Goal: Information Seeking & Learning: Learn about a topic

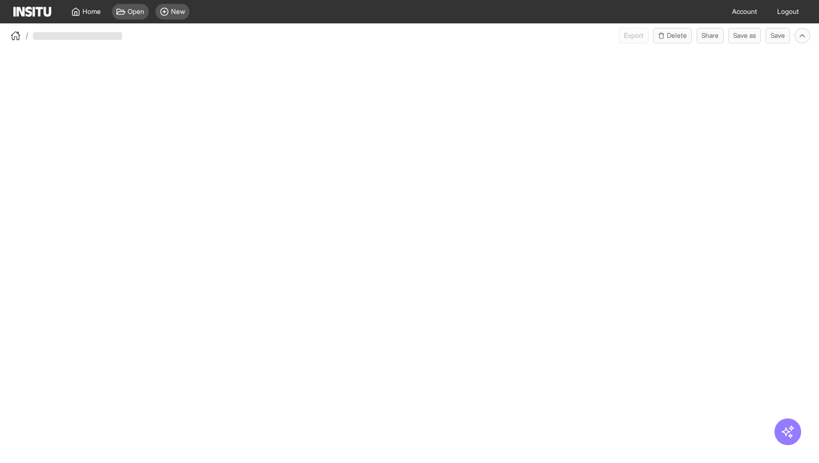
select select "**"
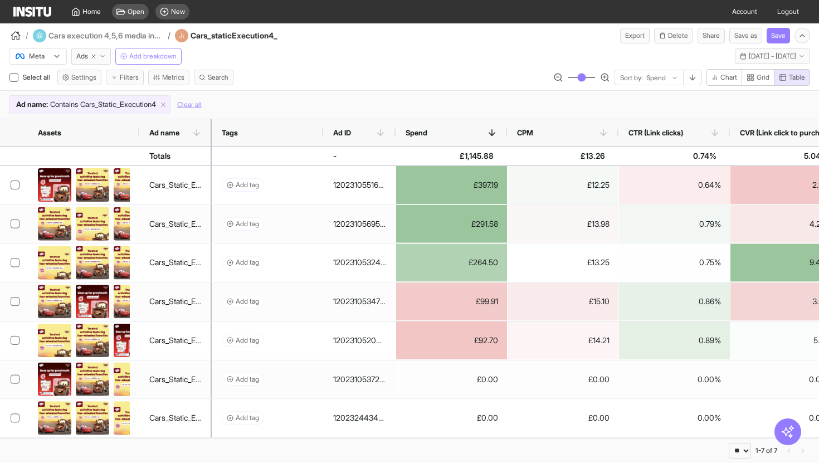
click at [154, 57] on span "Add breakdown" at bounding box center [152, 56] width 47 height 9
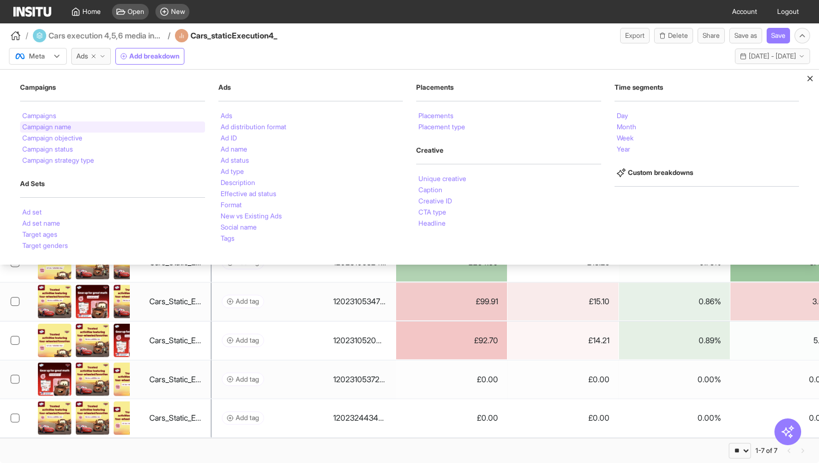
click at [65, 127] on li "Campaign name" at bounding box center [46, 127] width 49 height 7
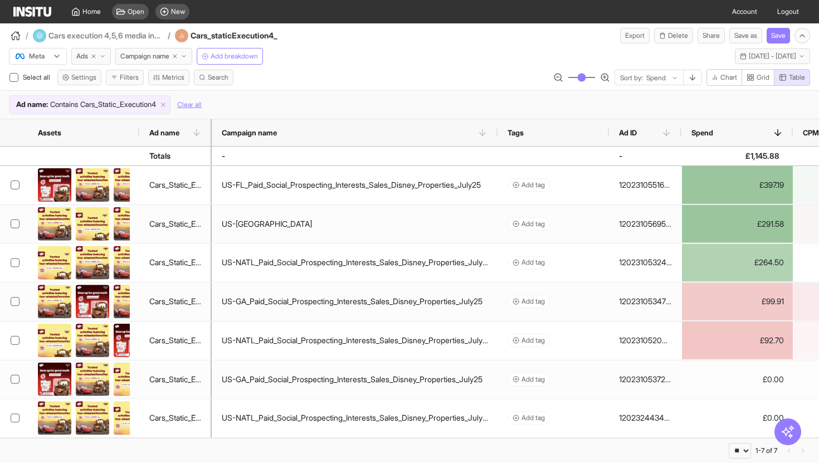
drag, startPoint x: 282, startPoint y: 133, endPoint x: 520, endPoint y: 139, distance: 237.3
click at [499, 139] on div at bounding box center [497, 132] width 4 height 27
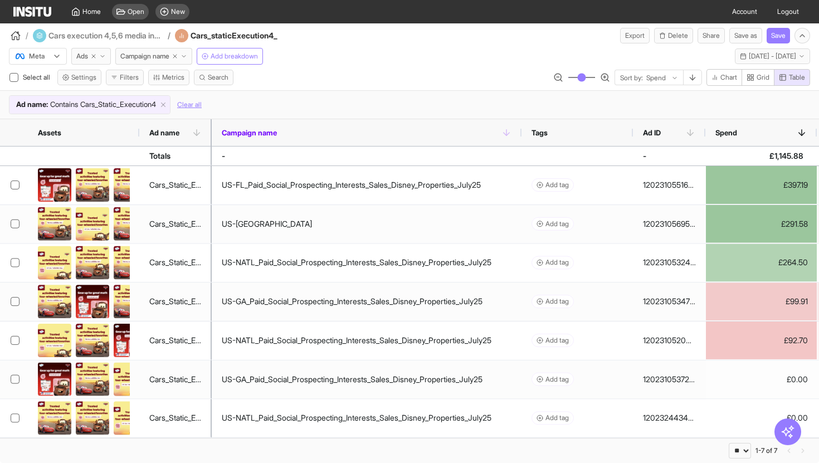
drag, startPoint x: 210, startPoint y: 130, endPoint x: 242, endPoint y: 129, distance: 31.8
click at [242, 129] on div "Assets Ad name Campaign name Tags" at bounding box center [409, 132] width 819 height 27
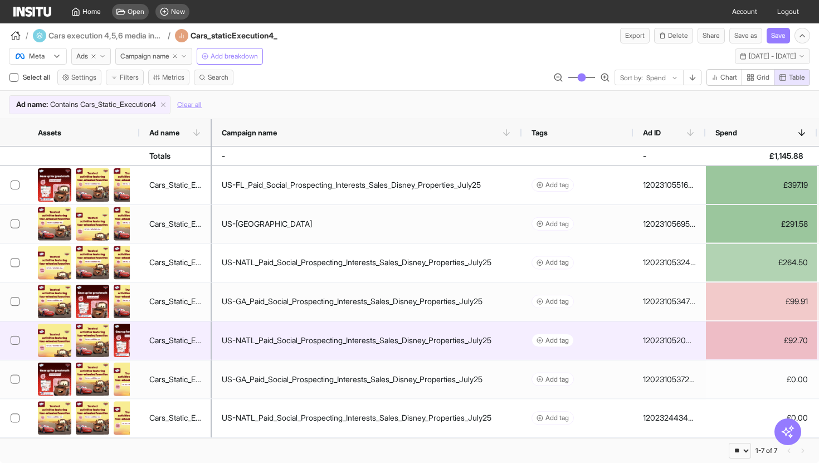
click at [116, 340] on img at bounding box center [130, 340] width 33 height 33
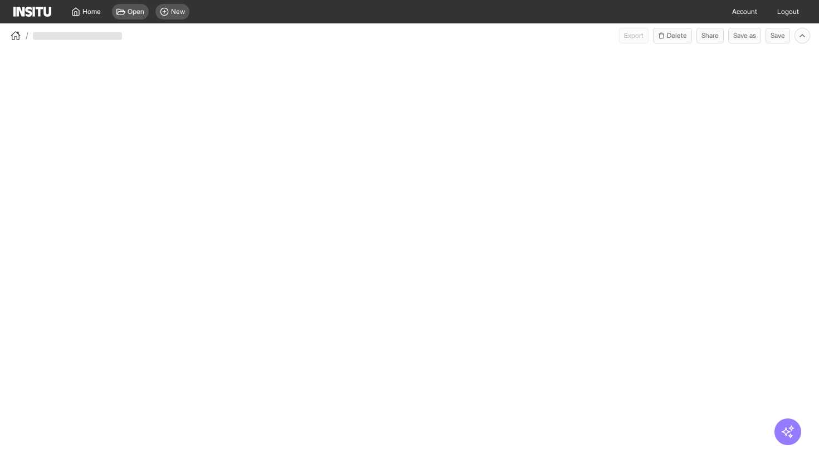
select select "**"
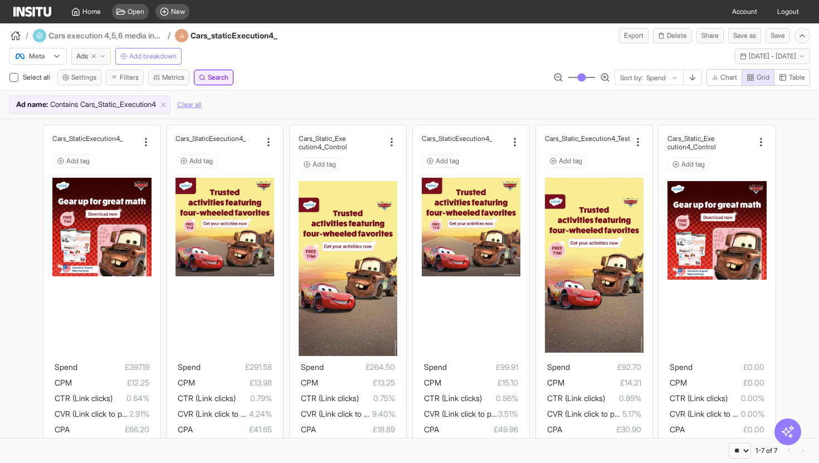
click at [220, 78] on span "Search" at bounding box center [218, 77] width 21 height 9
click at [290, 78] on div "**********" at bounding box center [409, 79] width 819 height 21
click at [139, 79] on button "Filters" at bounding box center [125, 78] width 38 height 16
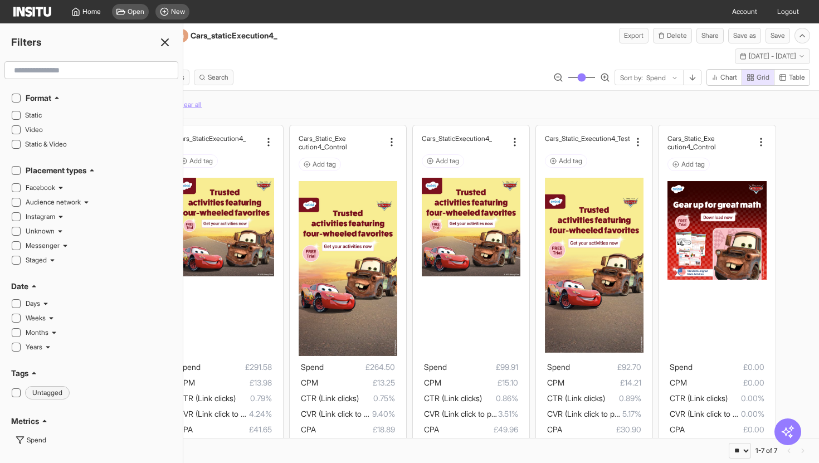
click at [135, 70] on input "text" at bounding box center [91, 70] width 164 height 20
click at [161, 41] on icon at bounding box center [164, 42] width 13 height 13
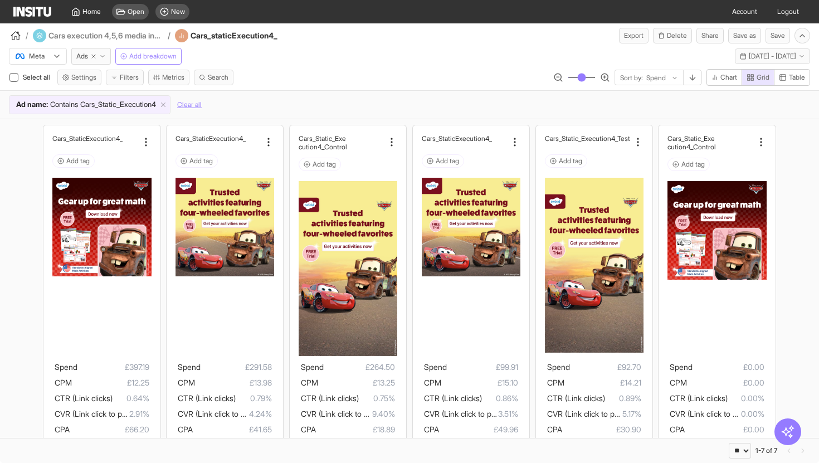
click at [172, 53] on span "Add breakdown" at bounding box center [152, 56] width 47 height 9
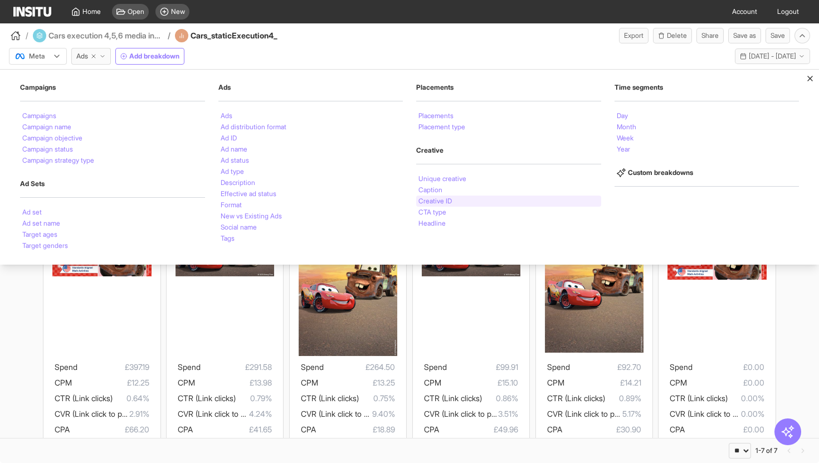
click at [430, 204] on li "Creative ID" at bounding box center [434, 201] width 33 height 7
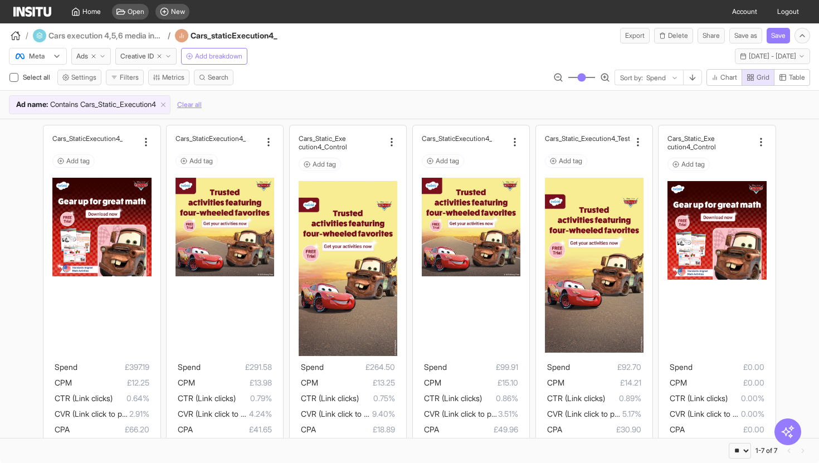
click at [0, 228] on div "Cars_Static _Execution4 Add tag Spend £397.19 [MEDICAL_DATA].25 CTR (Link click…" at bounding box center [409, 434] width 819 height 631
click at [141, 141] on icon at bounding box center [145, 141] width 11 height 11
click at [0, 234] on div "Cars_Static _Execution4 Add tag Spend £397.19 [MEDICAL_DATA].25 CTR (Link click…" at bounding box center [409, 434] width 819 height 631
click at [140, 56] on span "Creative ID" at bounding box center [136, 56] width 33 height 9
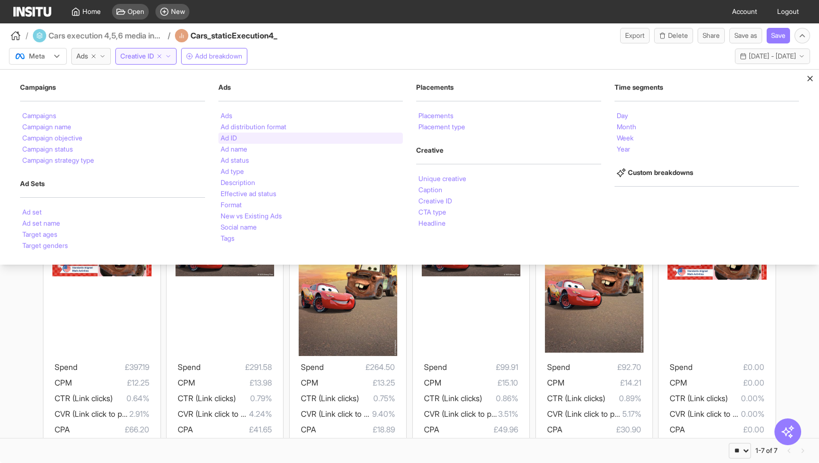
click at [230, 139] on li "Ad ID" at bounding box center [229, 138] width 16 height 7
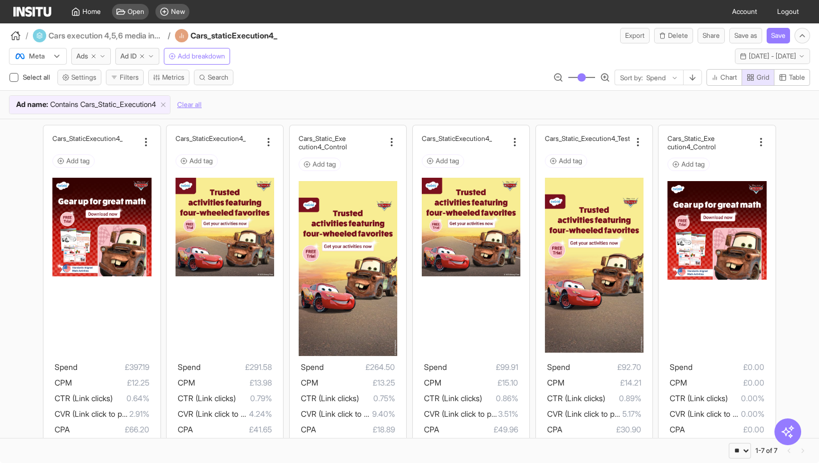
click at [24, 231] on div "Cars_Static _Execution4 Add tag Spend £397.19 [MEDICAL_DATA].25 CTR (Link click…" at bounding box center [409, 434] width 819 height 631
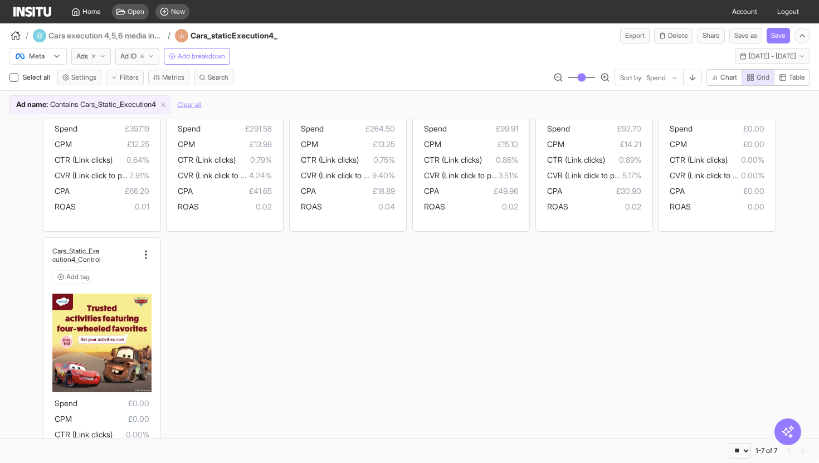
scroll to position [312, 0]
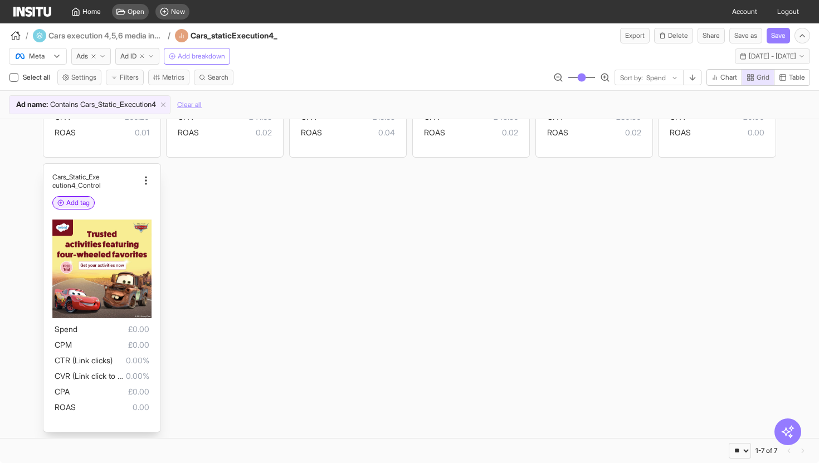
click at [81, 207] on span "Add tag" at bounding box center [77, 202] width 23 height 9
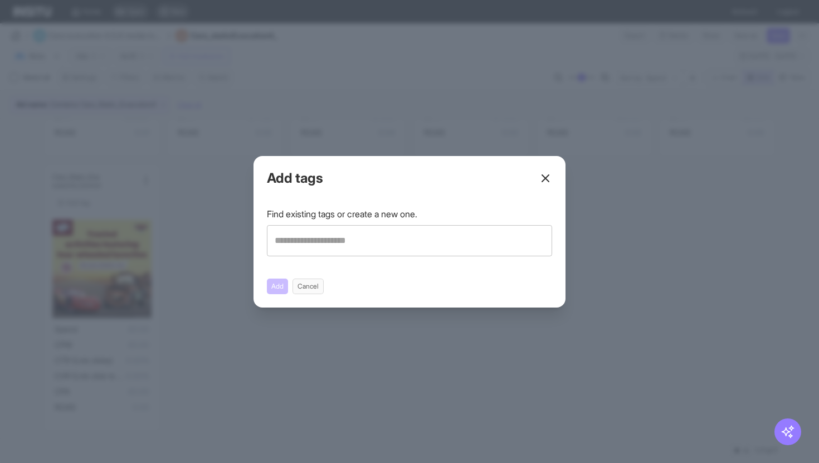
click at [542, 183] on icon at bounding box center [544, 178] width 13 height 13
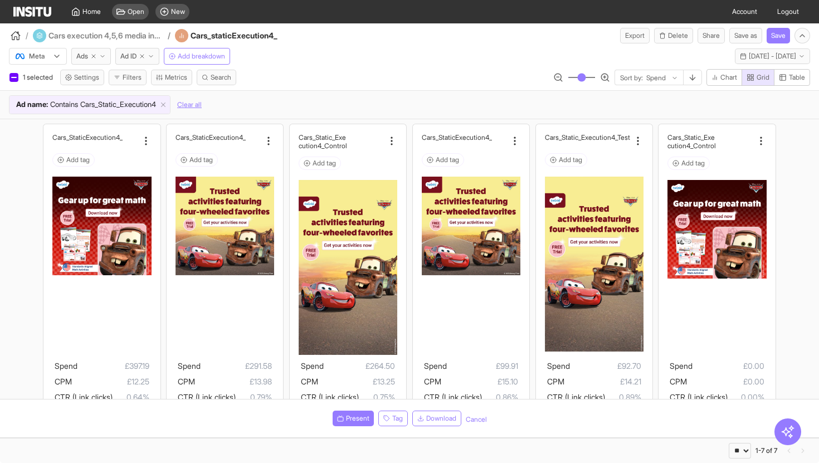
scroll to position [0, 0]
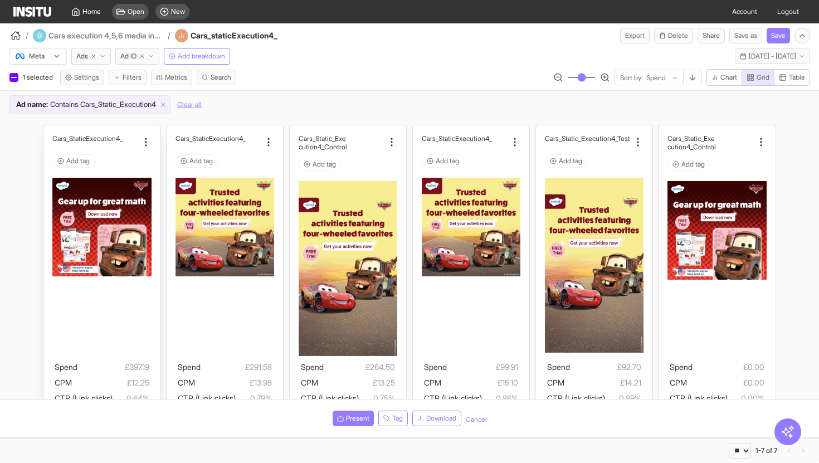
click at [133, 201] on img at bounding box center [101, 227] width 99 height 99
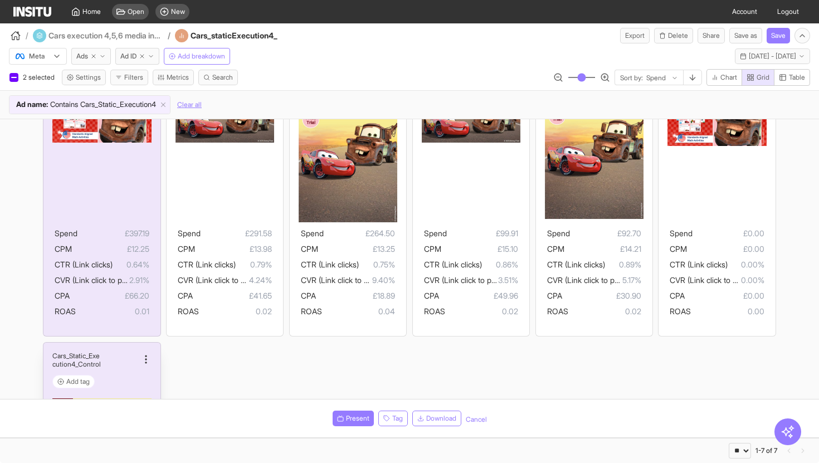
scroll to position [133, 0]
click at [117, 355] on div "Cars_Static_Exe cution4_Control" at bounding box center [94, 360] width 85 height 17
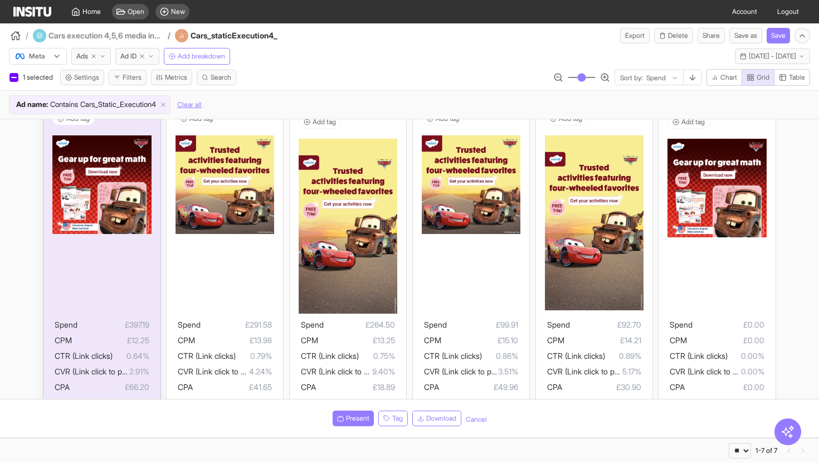
click at [134, 294] on div at bounding box center [101, 224] width 99 height 179
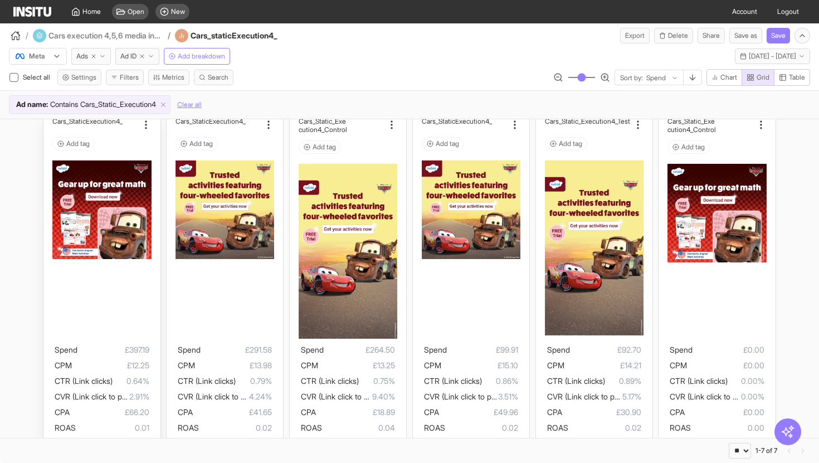
scroll to position [0, 0]
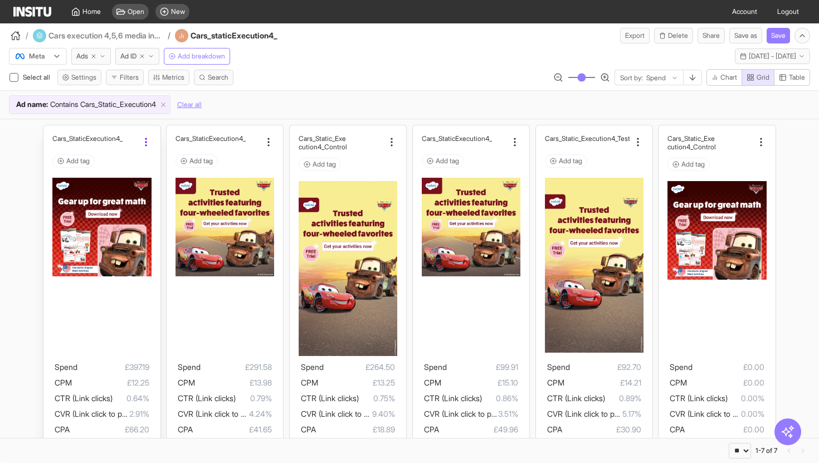
click at [149, 136] on icon at bounding box center [145, 141] width 11 height 11
click at [13, 195] on div "Cars_Static _Execution4 Add tag Spend £397.19 [MEDICAL_DATA].25 CTR (Link click…" at bounding box center [409, 434] width 819 height 631
click at [766, 140] on div "Cars_Static_Exe cution4_Control Add tag Spend £0.00 CPM £0.00 CTR (Link clicks)…" at bounding box center [716, 297] width 116 height 345
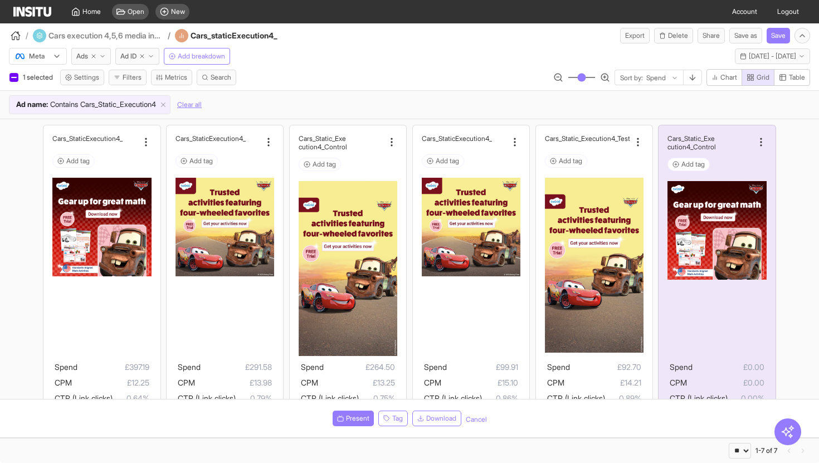
click at [311, 70] on div "1 selected Settings Filters Metrics Search Sort by: Spend Chart Grid Table" at bounding box center [409, 79] width 819 height 21
click at [200, 57] on span "Add breakdown" at bounding box center [201, 56] width 47 height 9
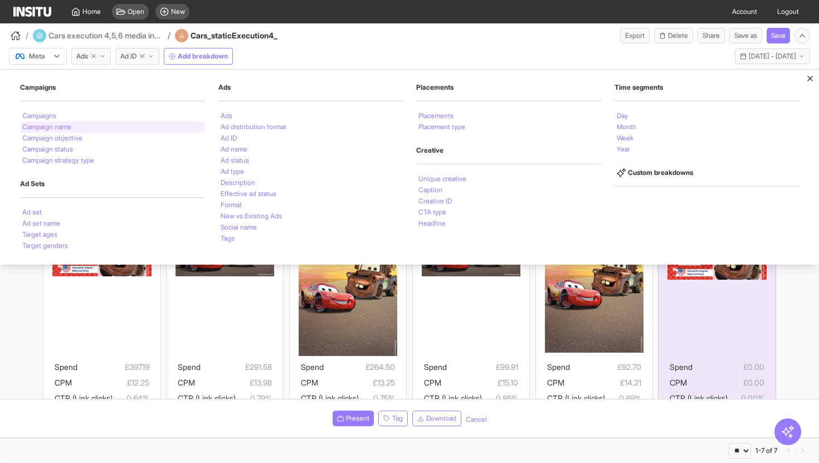
click at [62, 121] on div "Campaign name" at bounding box center [112, 126] width 185 height 11
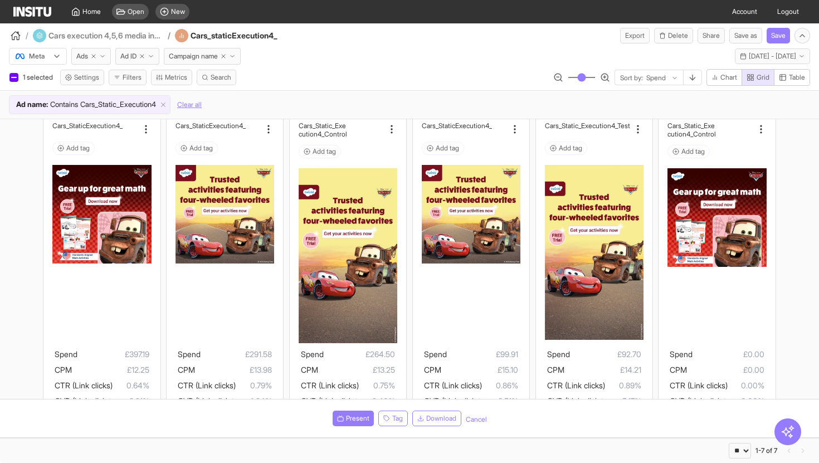
scroll to position [20, 0]
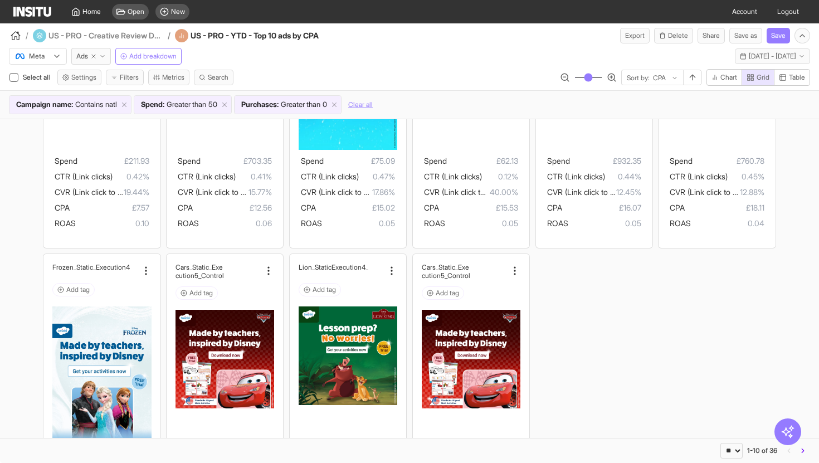
scroll to position [102, 0]
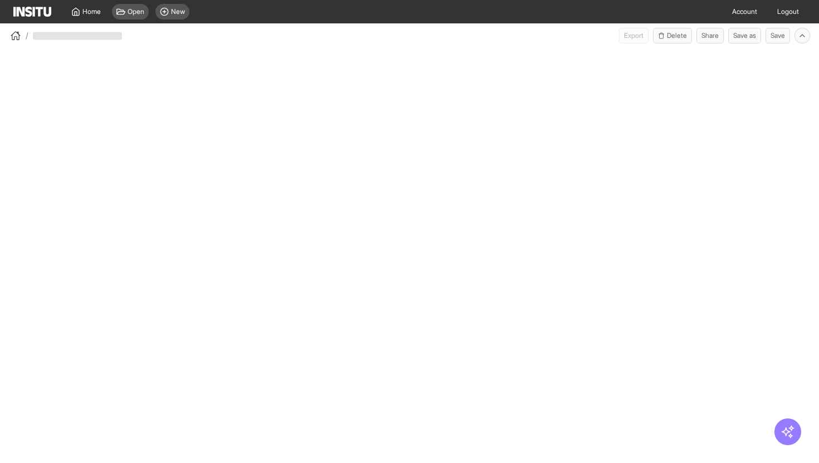
select select "**"
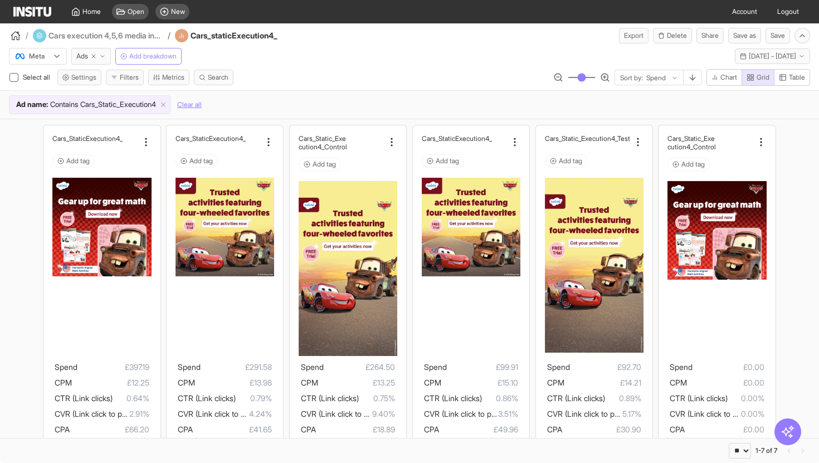
click at [152, 58] on span "Add breakdown" at bounding box center [152, 56] width 47 height 9
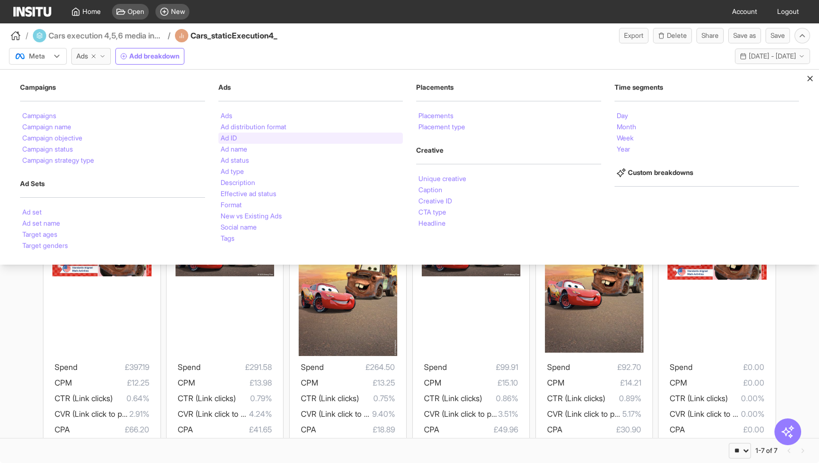
click at [234, 138] on li "Ad ID" at bounding box center [229, 138] width 16 height 7
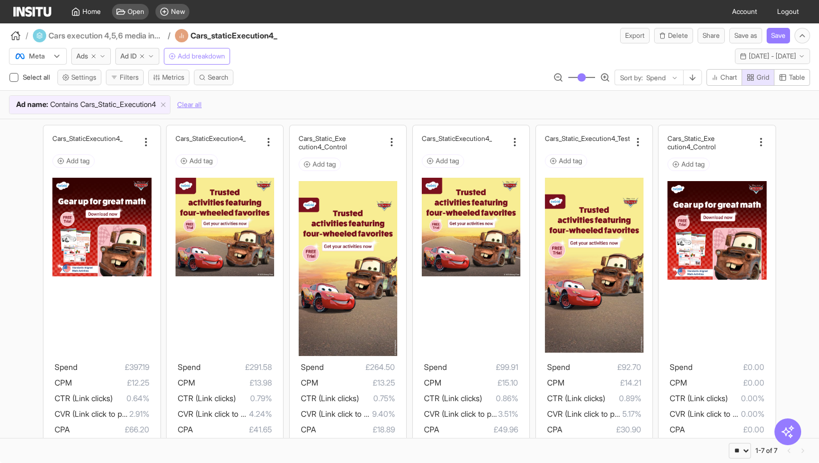
click at [182, 56] on span "Add breakdown" at bounding box center [201, 56] width 47 height 9
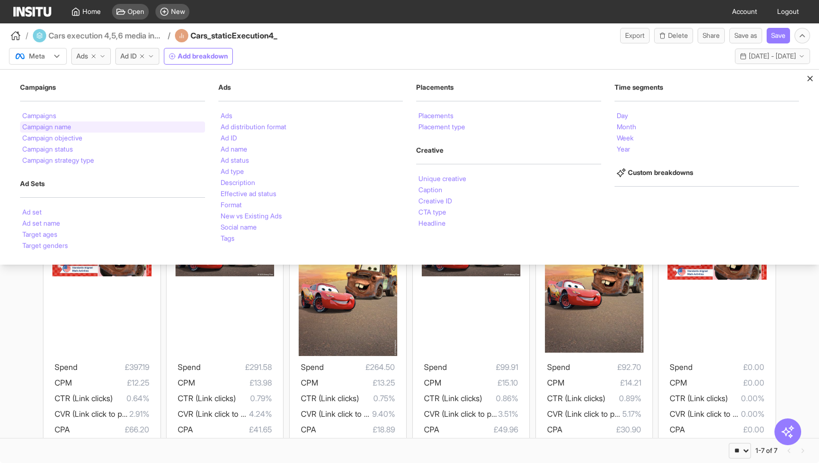
click at [117, 124] on div "Campaign name" at bounding box center [112, 126] width 185 height 11
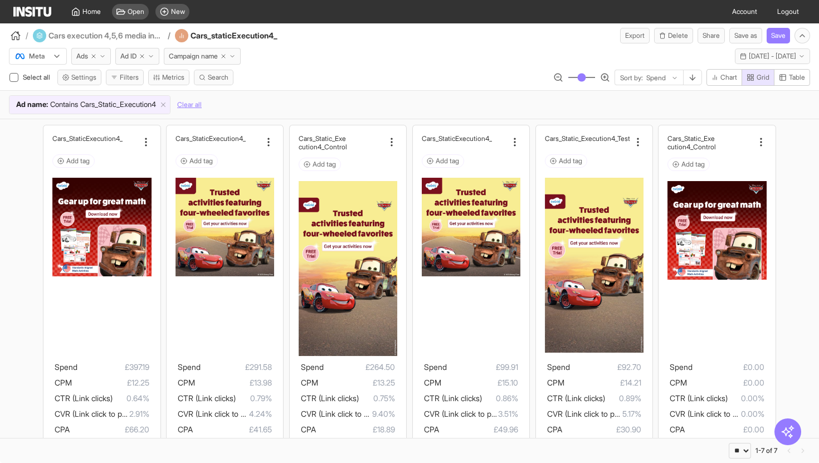
click at [18, 166] on div "Cars_Static _Execution4 Add tag Spend £397.19 [MEDICAL_DATA].25 CTR (Link click…" at bounding box center [409, 434] width 819 height 631
click at [192, 55] on span "Campaign name" at bounding box center [193, 56] width 49 height 9
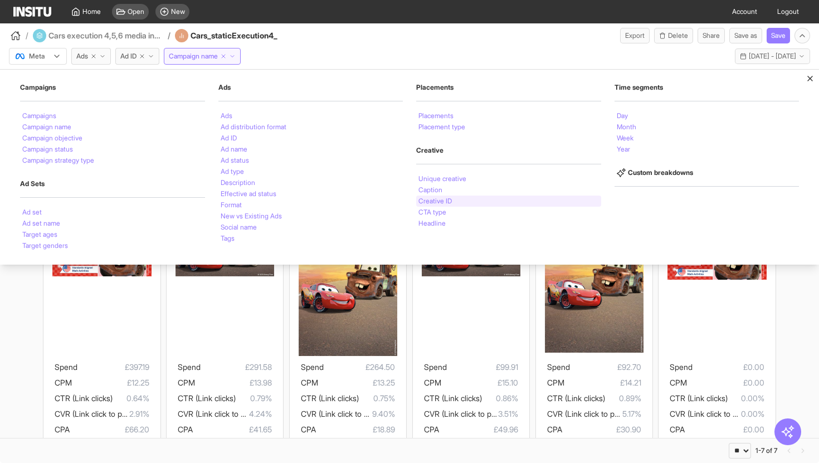
click at [452, 196] on div "Creative ID" at bounding box center [508, 200] width 185 height 11
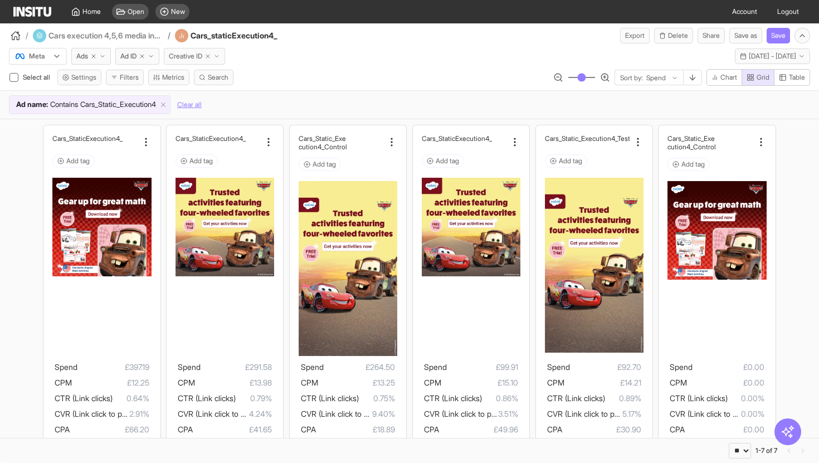
click at [193, 58] on span "Creative ID" at bounding box center [185, 56] width 33 height 9
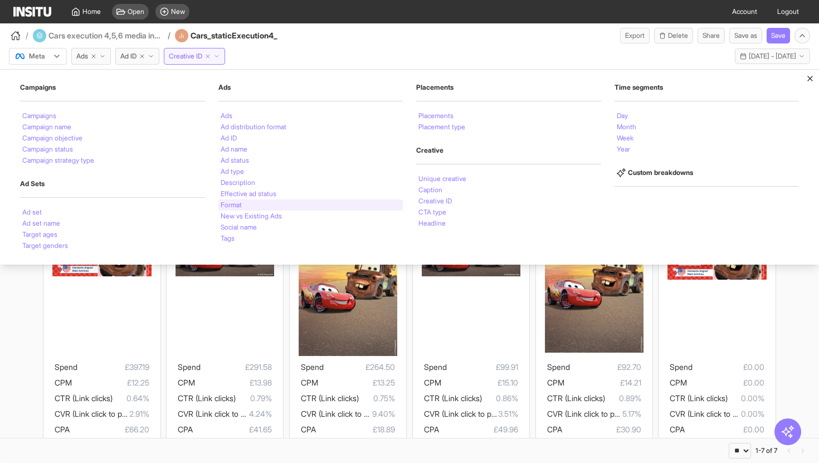
click at [235, 205] on li "Format" at bounding box center [231, 205] width 21 height 7
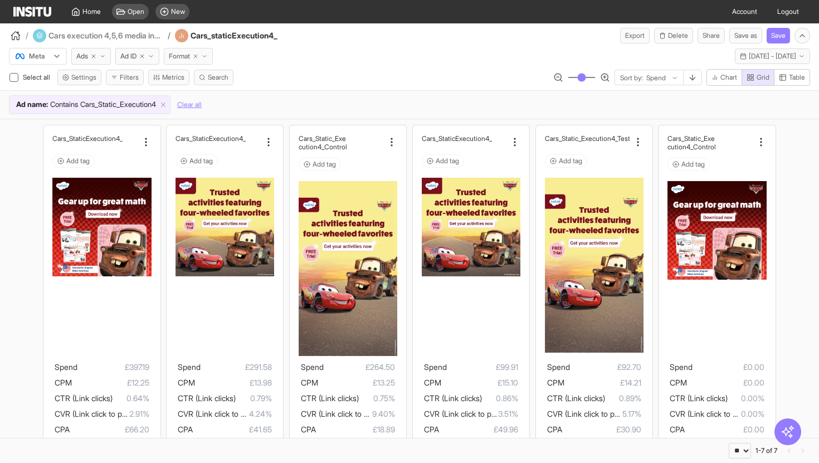
click at [182, 51] on button "Format" at bounding box center [188, 56] width 49 height 17
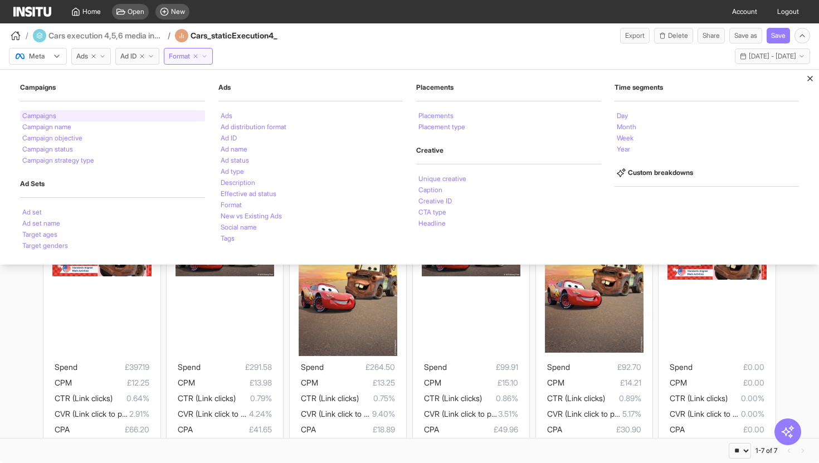
click at [56, 112] on li "Campaigns" at bounding box center [39, 115] width 34 height 7
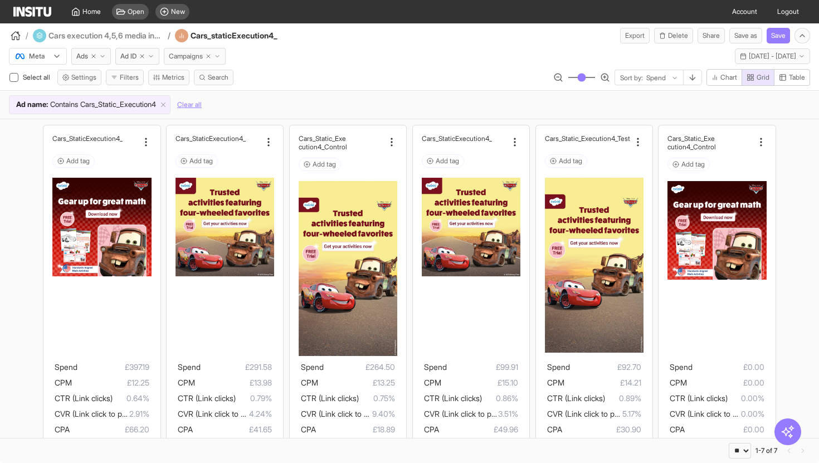
click at [188, 56] on span "Campaigns" at bounding box center [186, 56] width 34 height 9
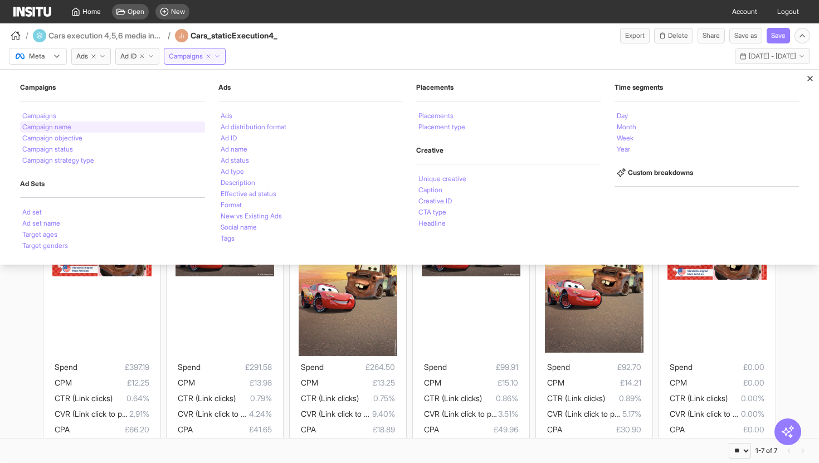
click at [70, 124] on li "Campaign name" at bounding box center [46, 127] width 49 height 7
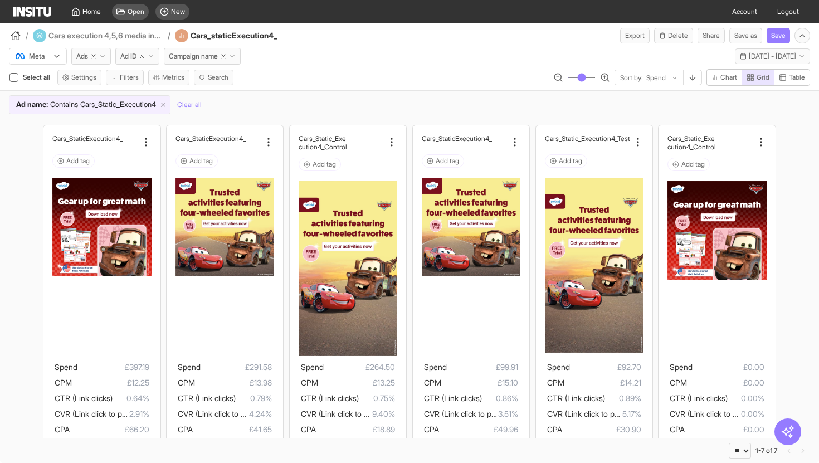
click at [16, 150] on div "Cars_Static _Execution4 Add tag Spend £397.19 [MEDICAL_DATA].25 CTR (Link click…" at bounding box center [409, 434] width 819 height 631
